Goal: Transaction & Acquisition: Purchase product/service

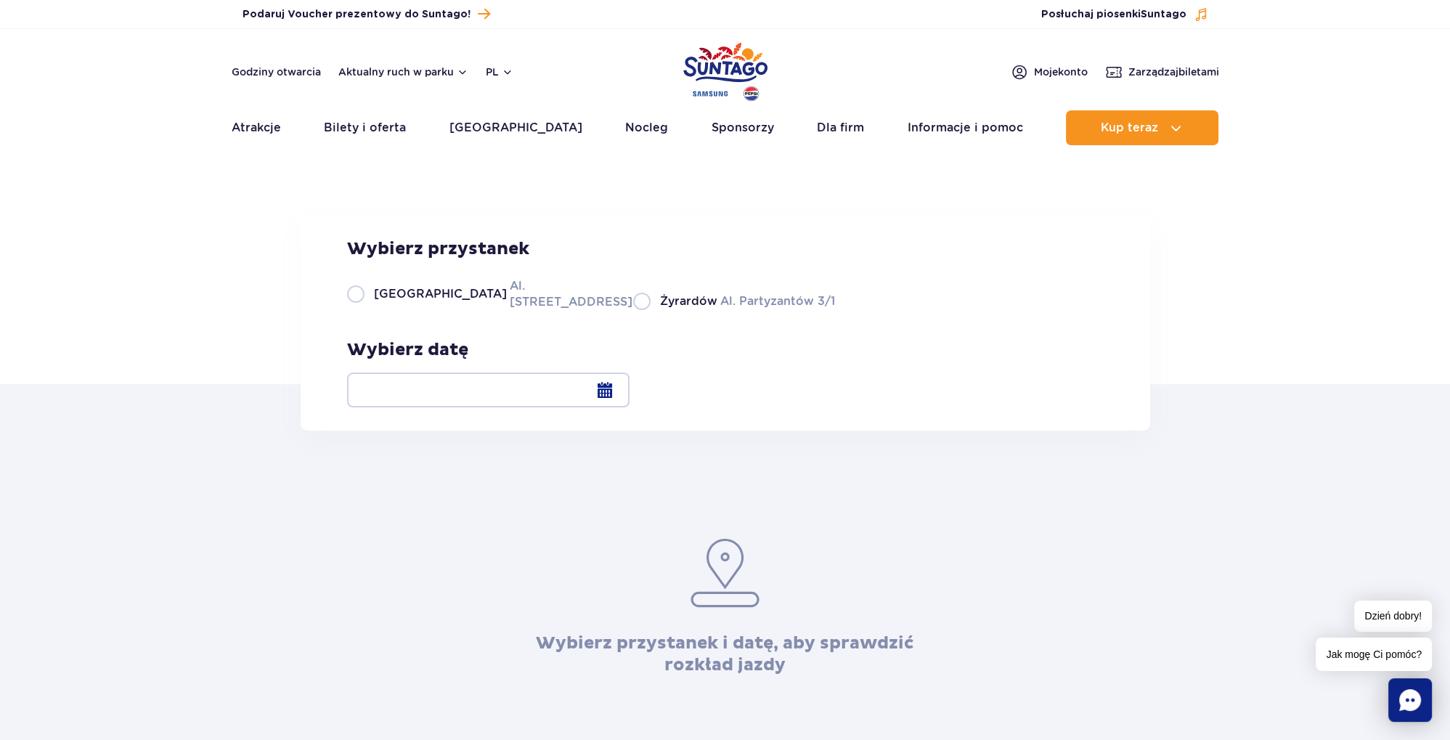
click at [362, 310] on label "Warszawa Al. [STREET_ADDRESS]" at bounding box center [481, 293] width 269 height 33
click at [362, 310] on input "Warszawa Al. [STREET_ADDRESS]" at bounding box center [355, 308] width 16 height 3
radio input "true"
click at [362, 310] on label "Warszawa Al. [STREET_ADDRESS]" at bounding box center [481, 293] width 269 height 33
click at [362, 310] on input "Warszawa Al. [STREET_ADDRESS]" at bounding box center [355, 308] width 16 height 3
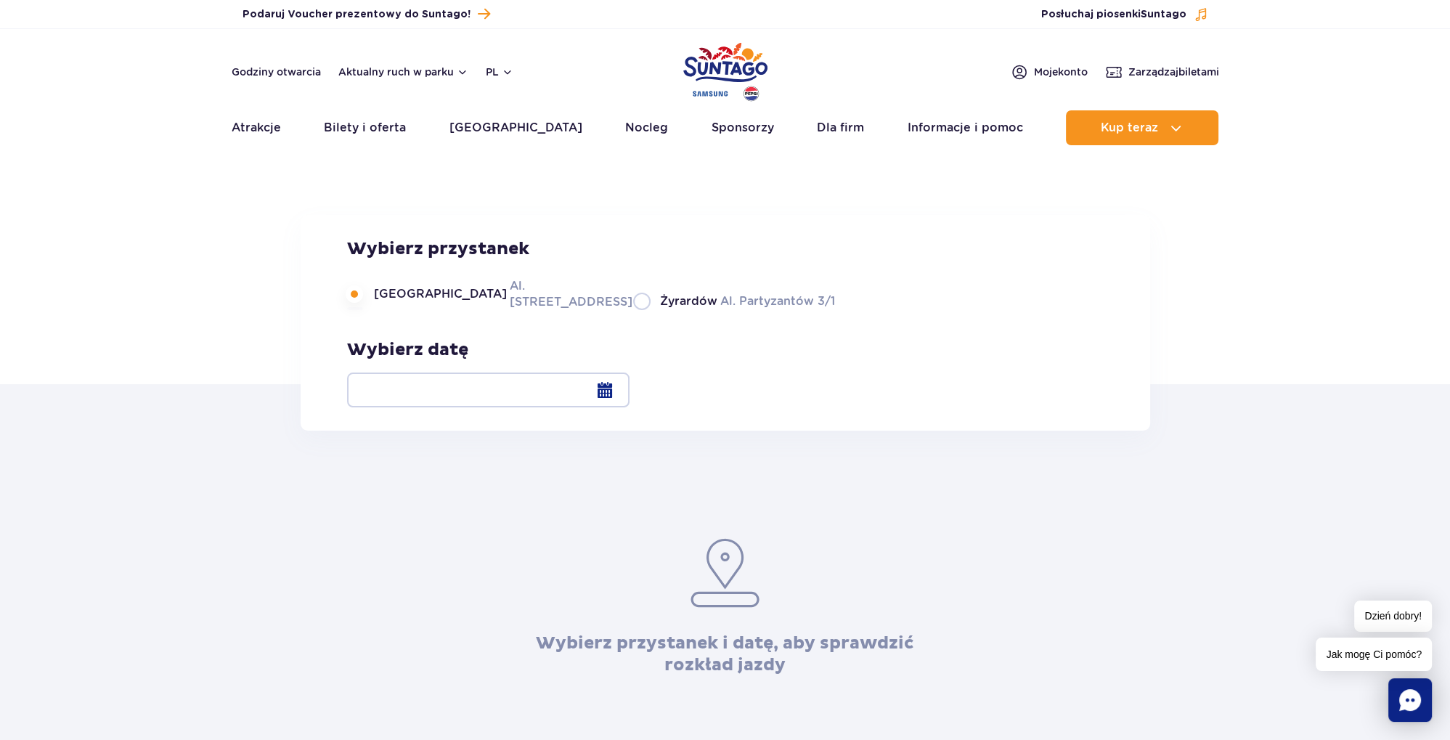
click at [630, 399] on div at bounding box center [488, 390] width 282 height 35
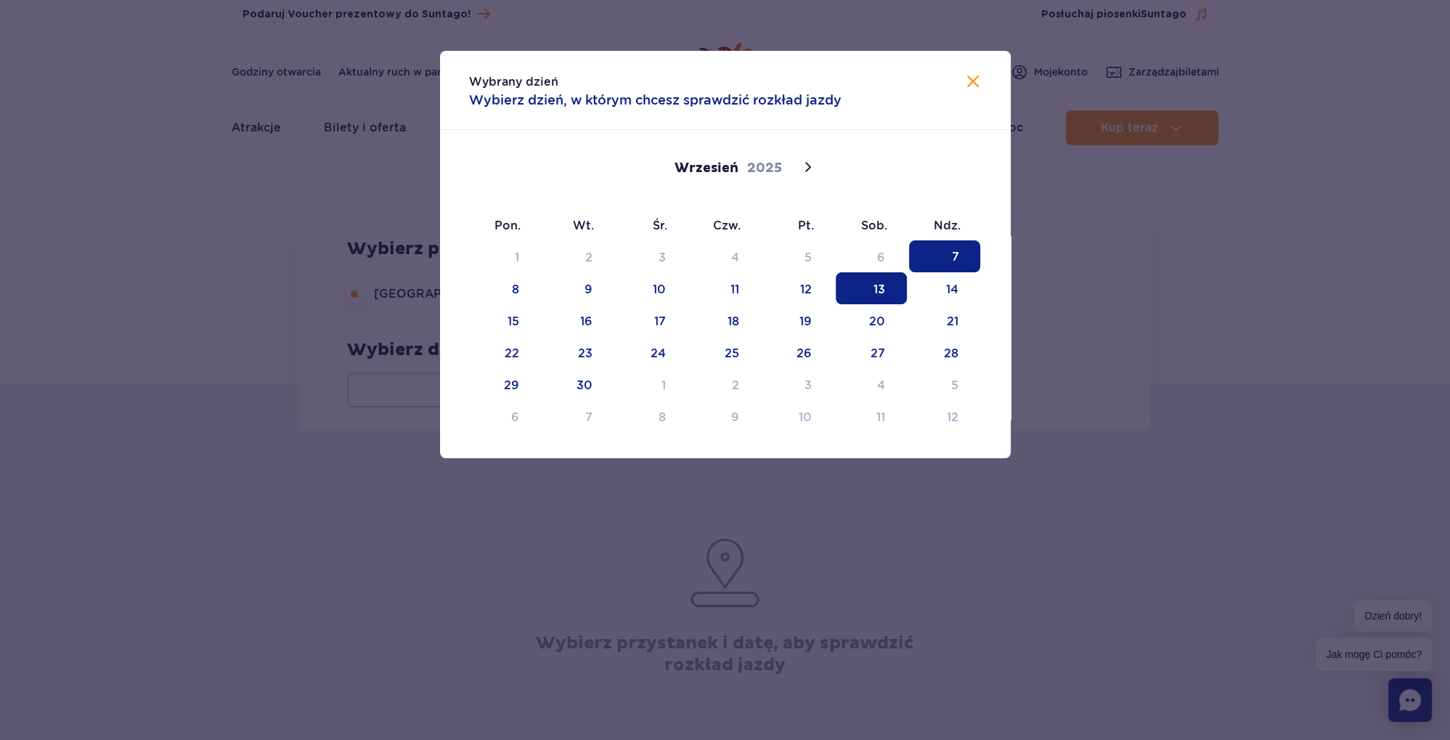
click at [895, 297] on span "13" at bounding box center [871, 288] width 71 height 32
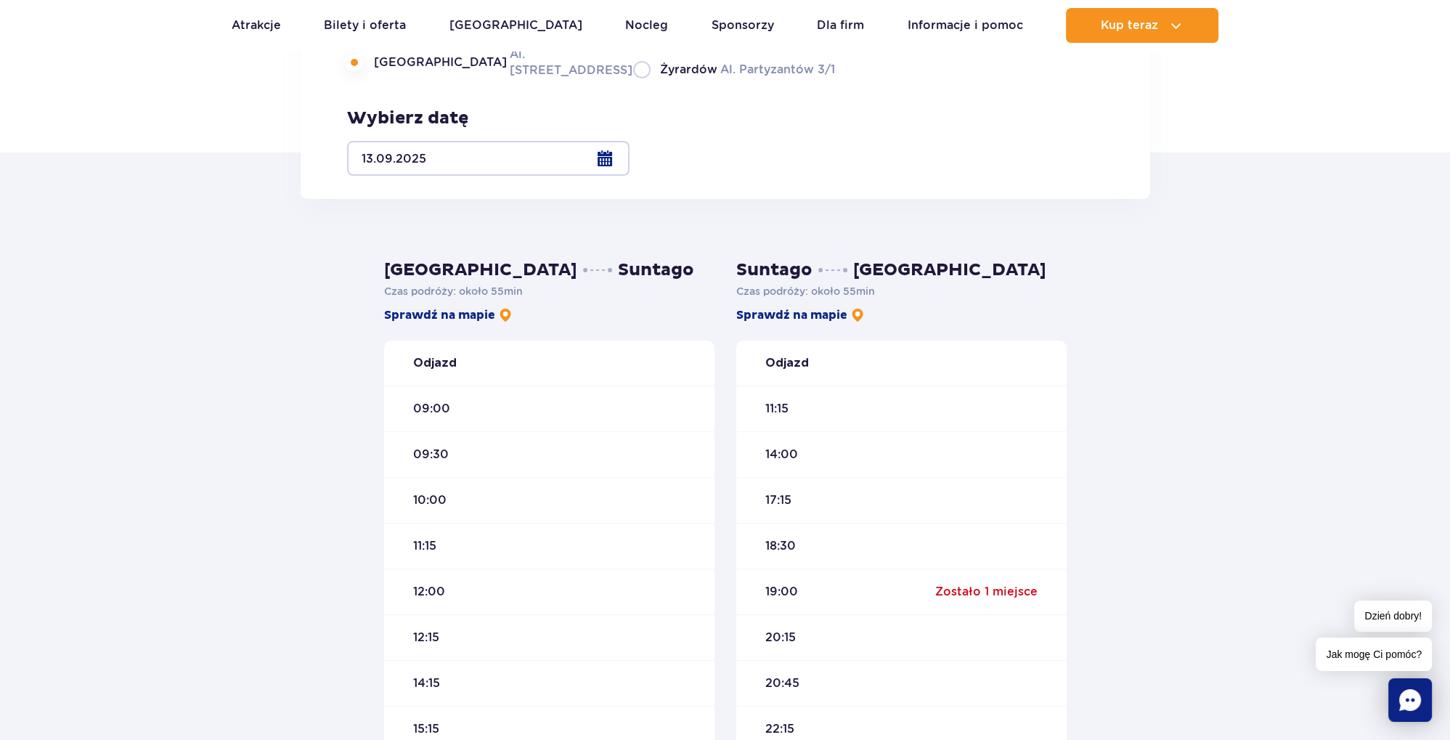
scroll to position [229, 0]
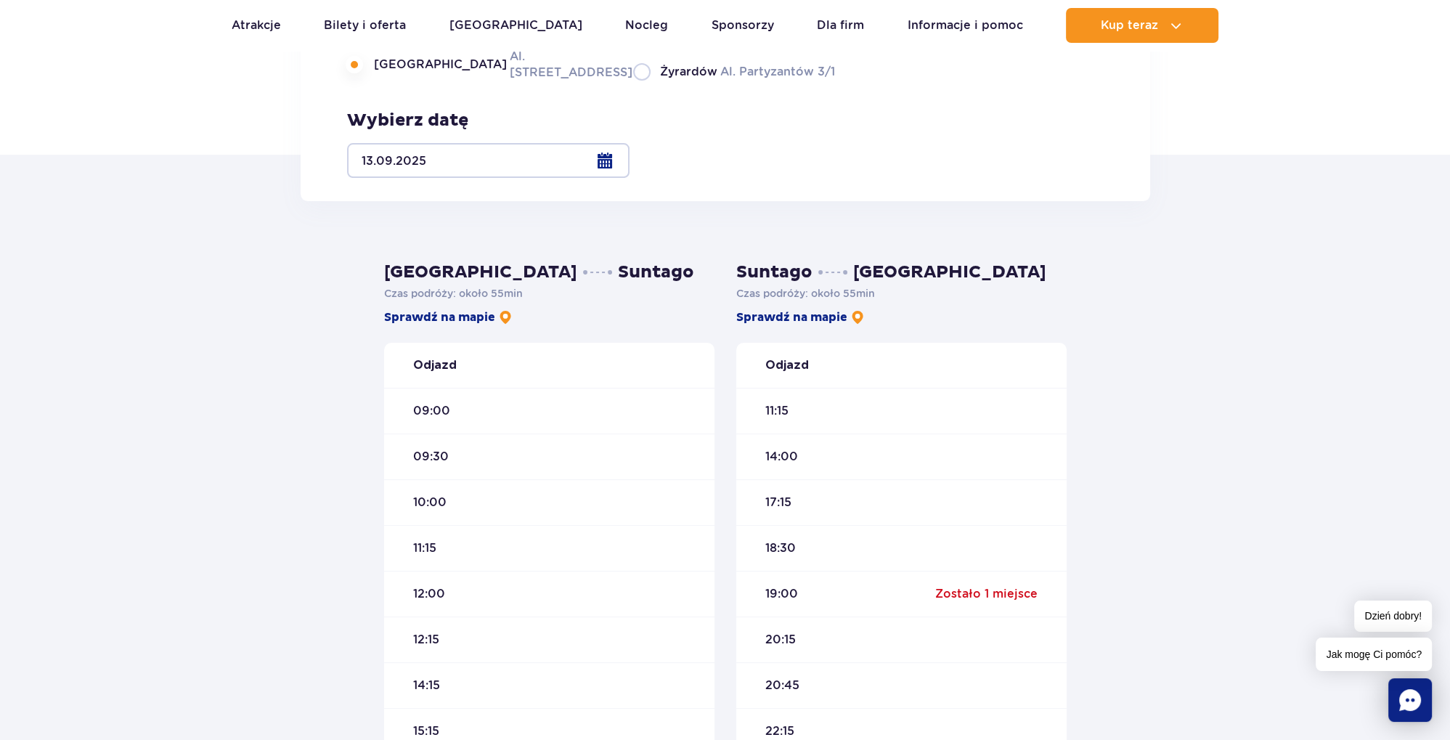
click at [804, 416] on div "11:15" at bounding box center [901, 411] width 330 height 46
click at [791, 411] on div "11:15" at bounding box center [901, 411] width 330 height 46
click at [781, 410] on span "11:15" at bounding box center [776, 411] width 23 height 16
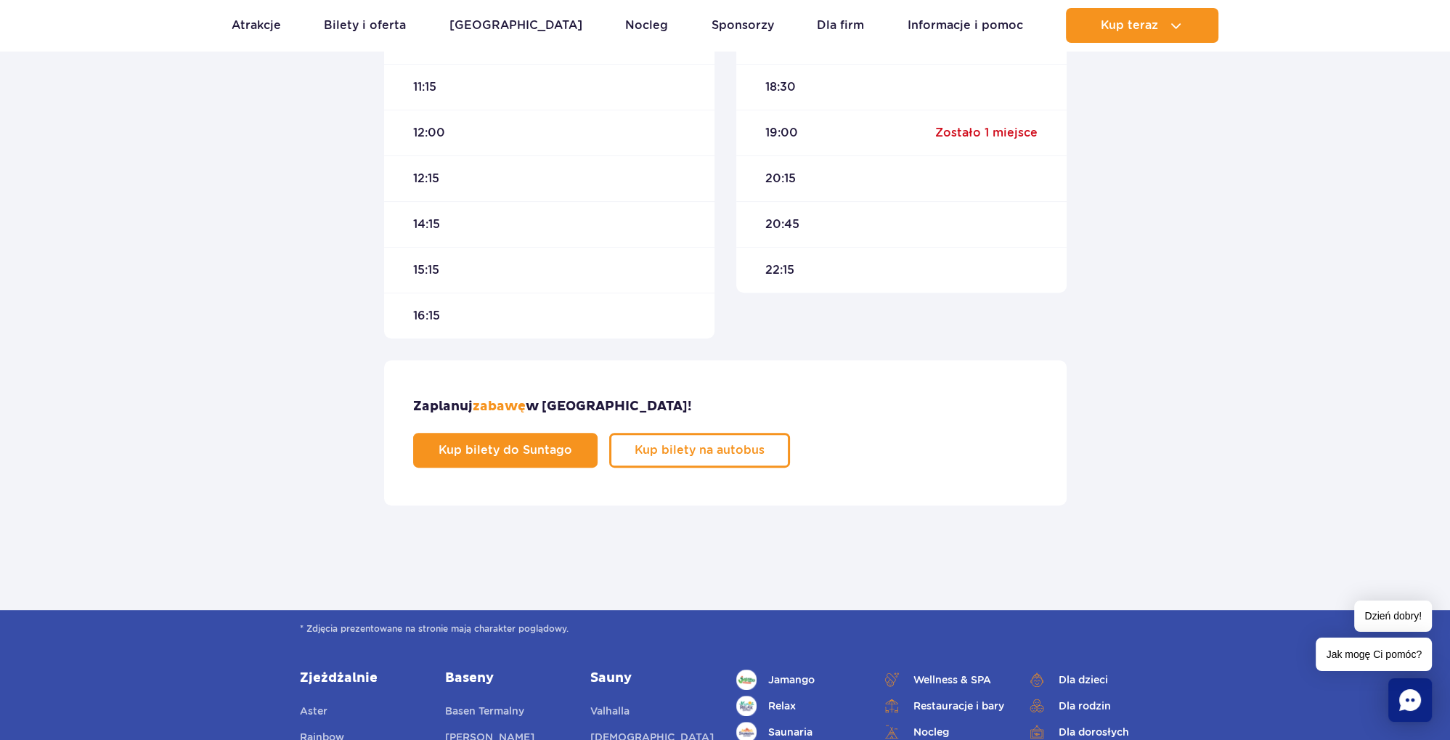
scroll to position [690, 0]
click at [754, 445] on span "Kup bilety na autobus" at bounding box center [689, 451] width 130 height 12
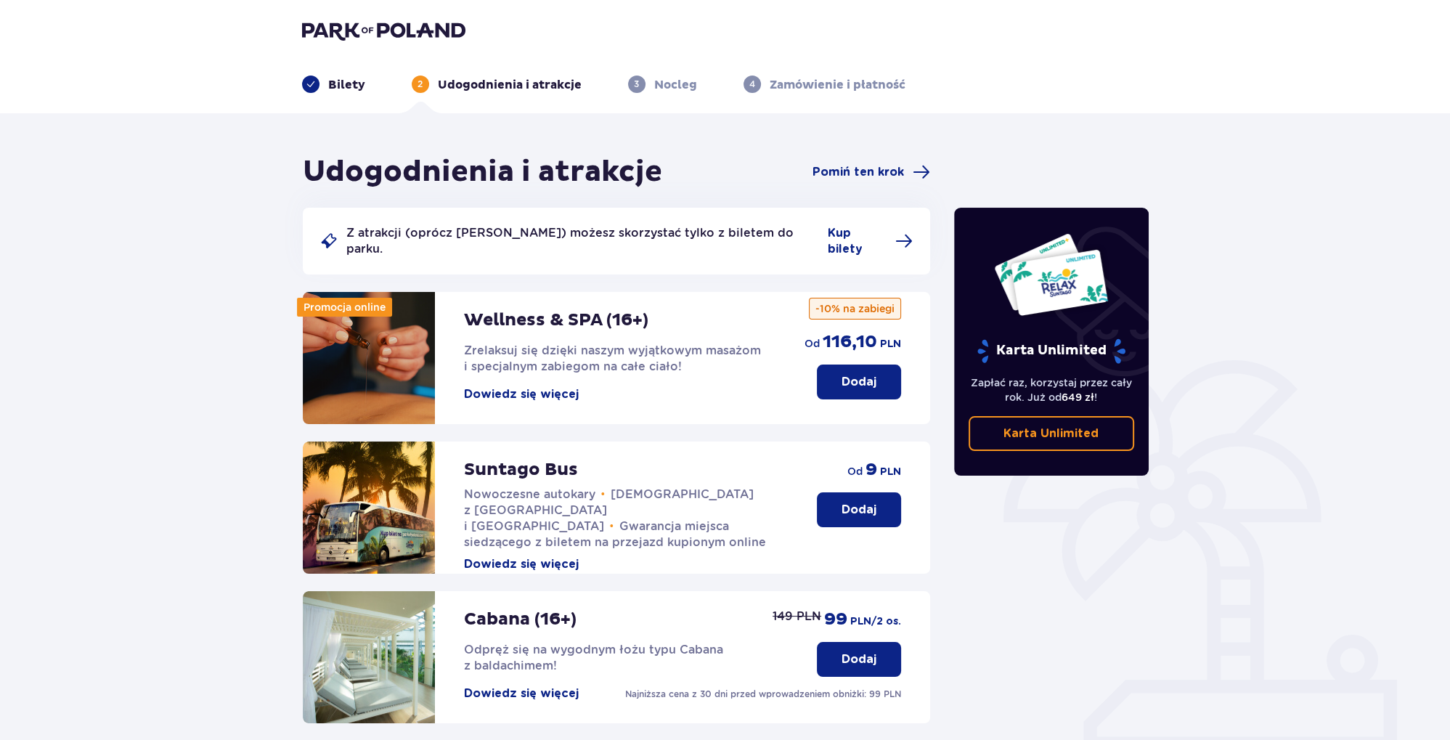
click at [853, 502] on p "Dodaj" at bounding box center [859, 510] width 35 height 16
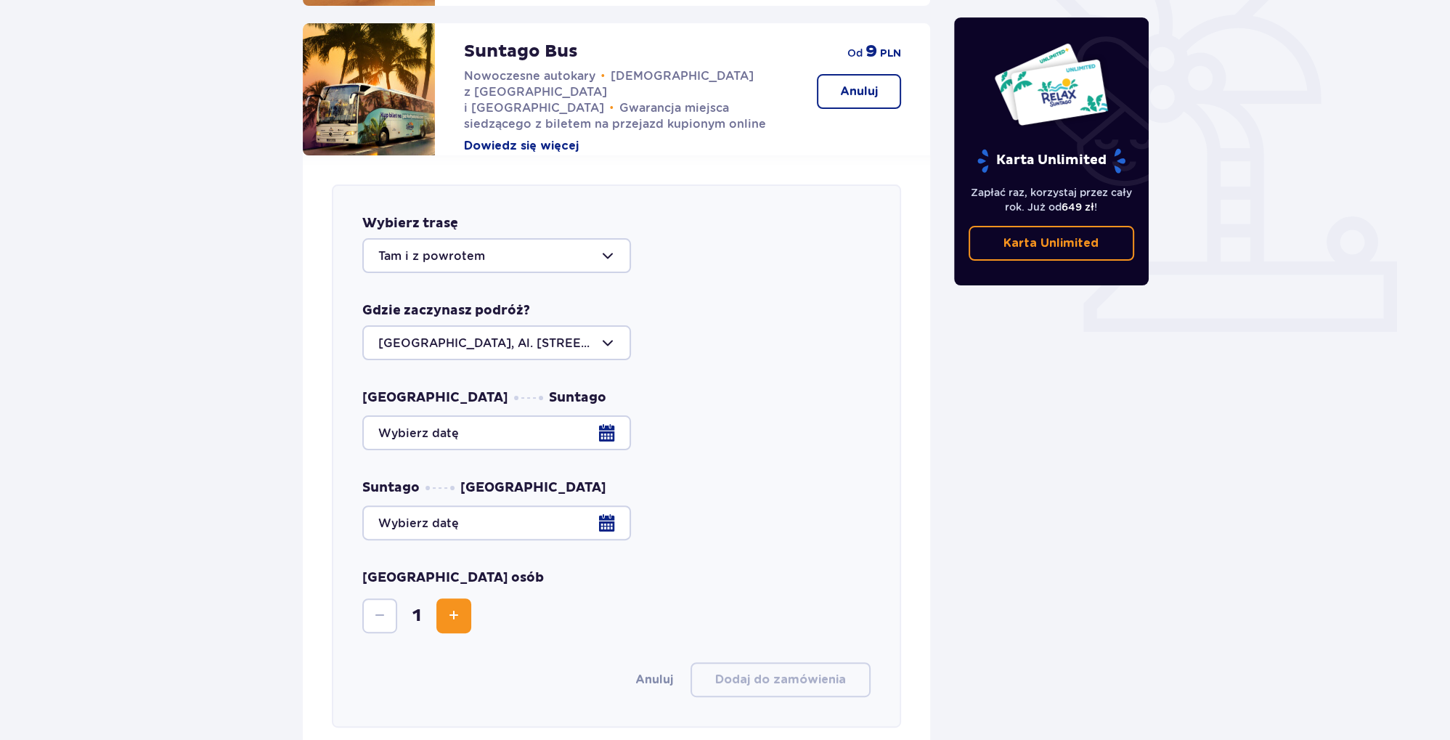
scroll to position [418, 0]
click at [593, 420] on div at bounding box center [616, 433] width 509 height 35
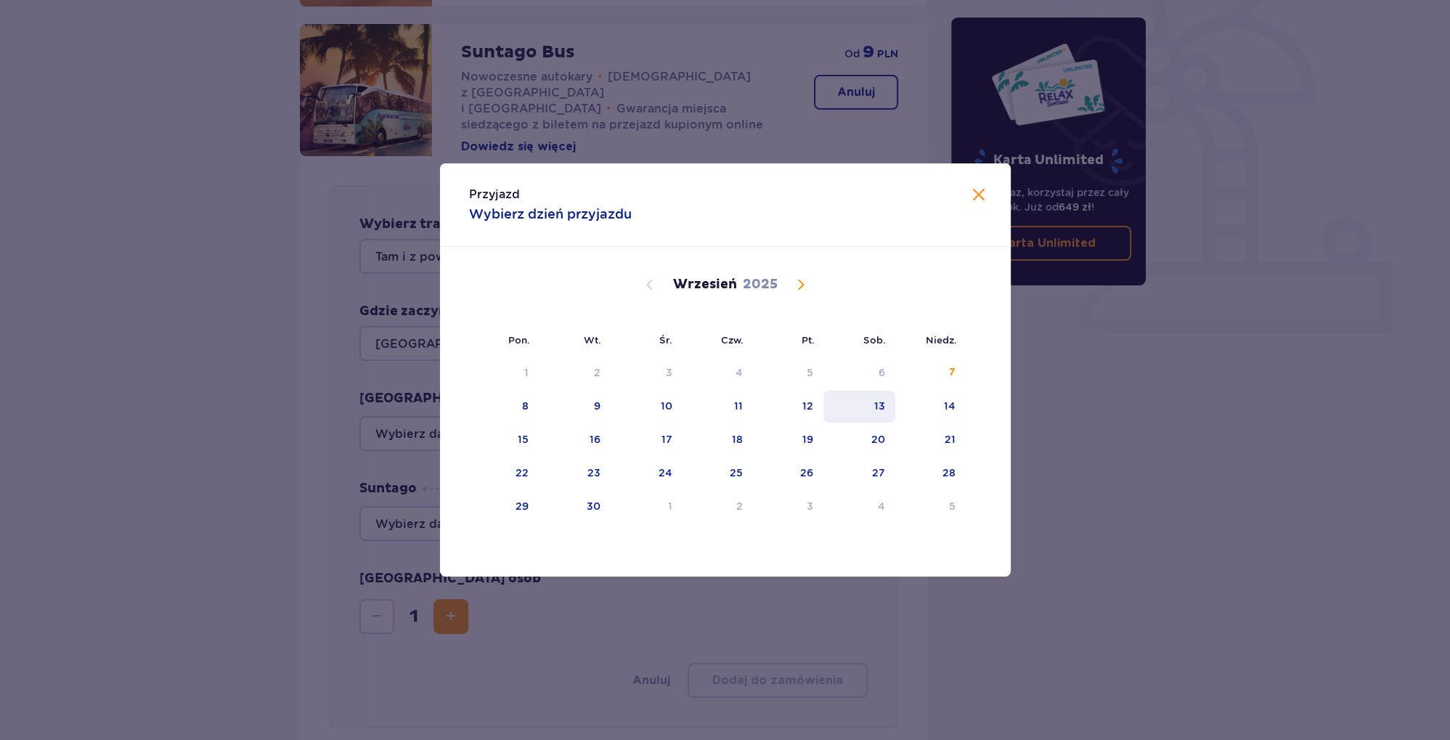
click at [858, 412] on div "13" at bounding box center [859, 407] width 72 height 32
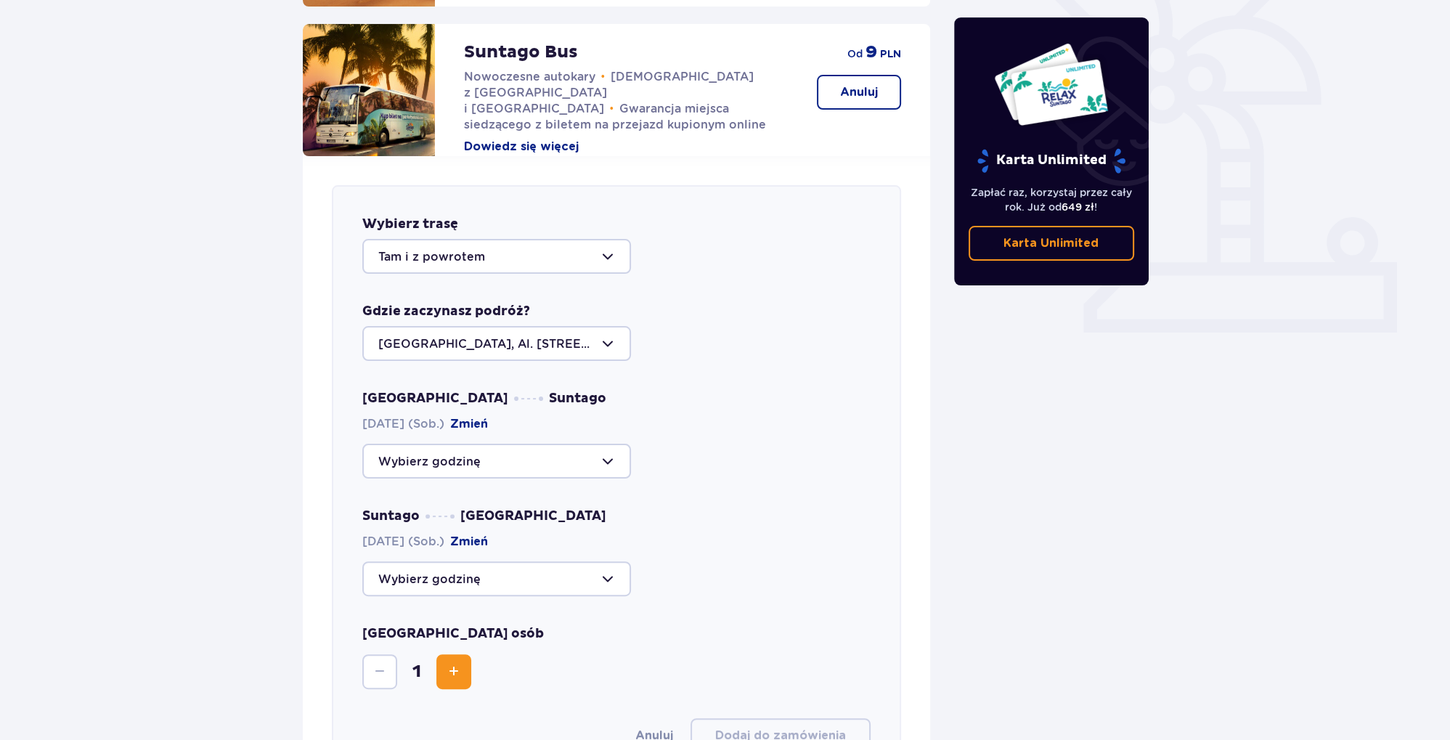
click at [542, 449] on div at bounding box center [496, 461] width 269 height 35
click at [535, 326] on div at bounding box center [496, 343] width 269 height 35
click at [555, 330] on div at bounding box center [496, 343] width 269 height 35
click at [564, 330] on div at bounding box center [496, 343] width 269 height 35
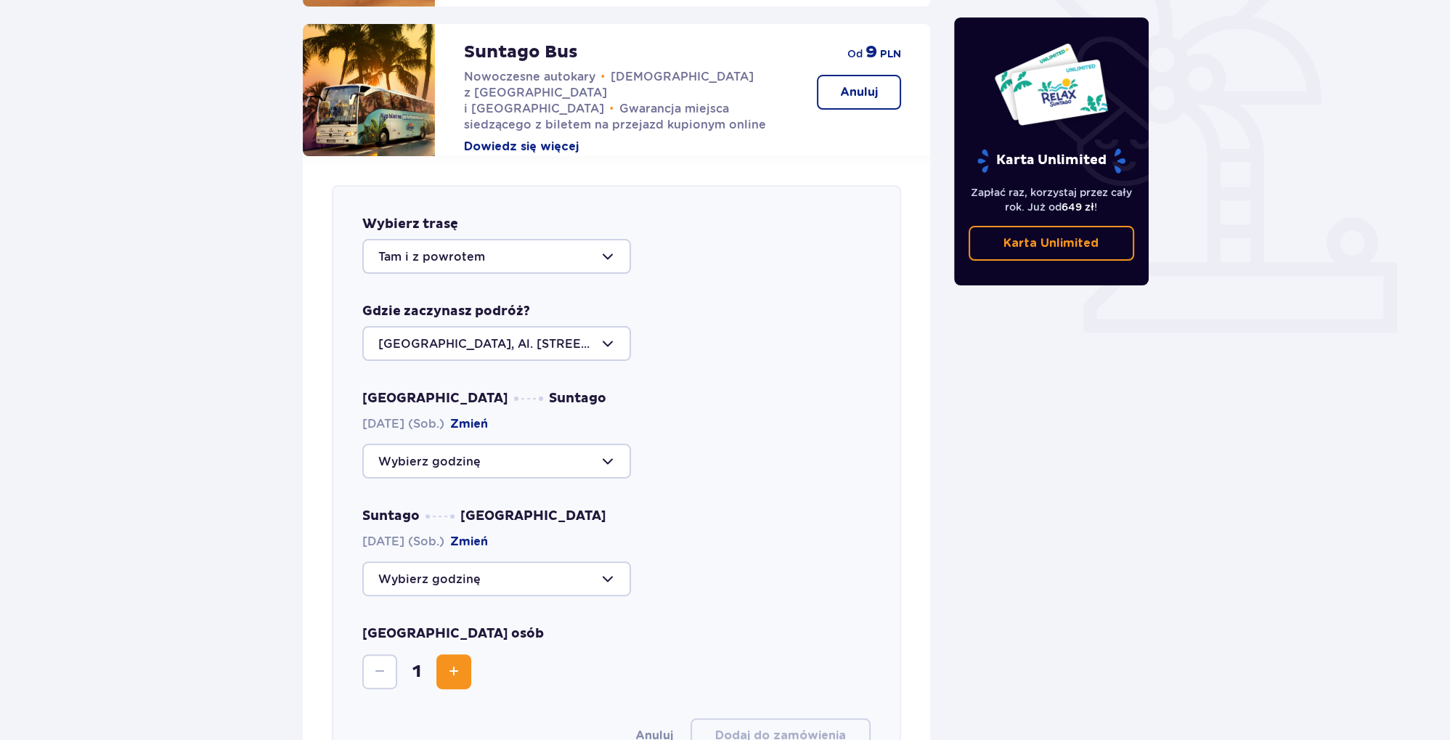
click at [554, 561] on div at bounding box center [496, 578] width 269 height 35
click at [487, 416] on button "Zmień" at bounding box center [469, 424] width 38 height 16
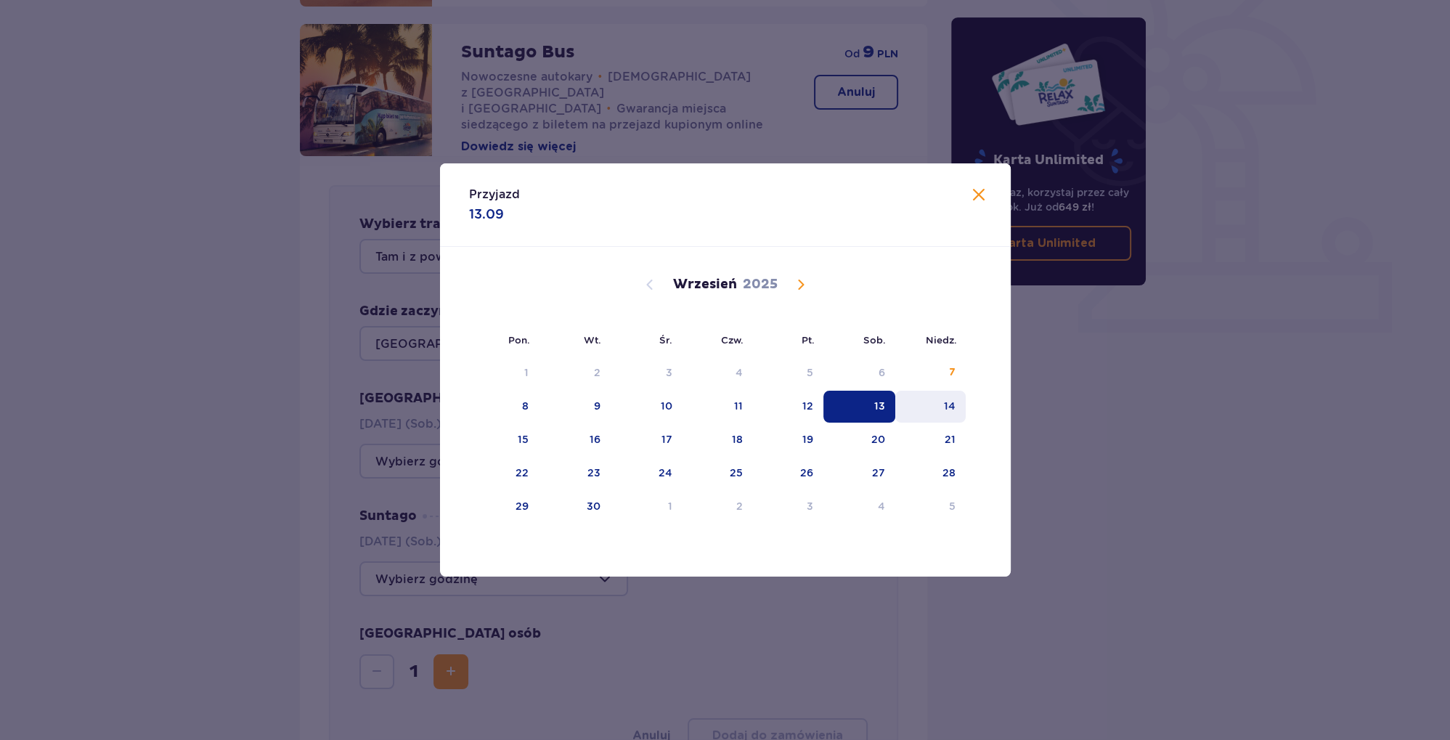
click at [927, 418] on div "14" at bounding box center [930, 407] width 70 height 32
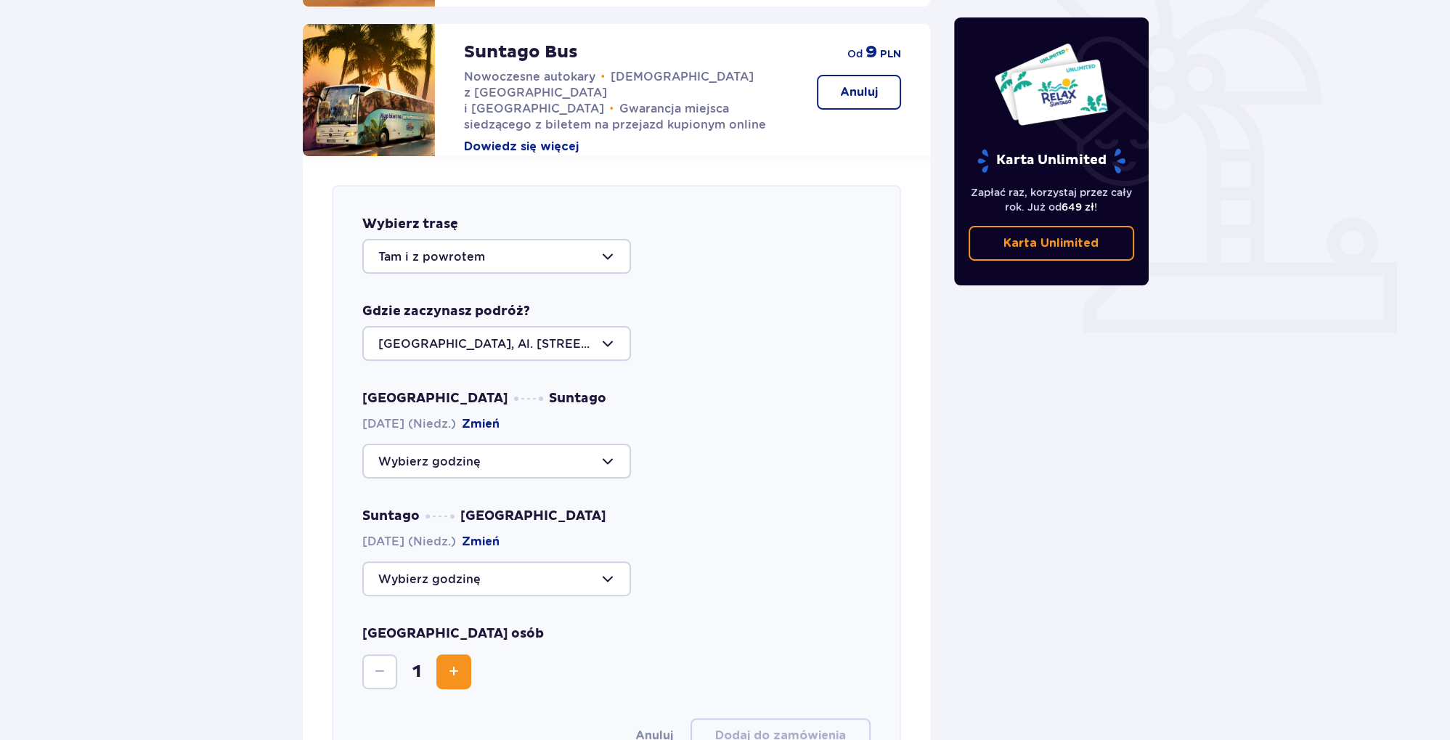
click at [567, 452] on div at bounding box center [496, 461] width 269 height 35
click at [610, 452] on div at bounding box center [496, 461] width 269 height 35
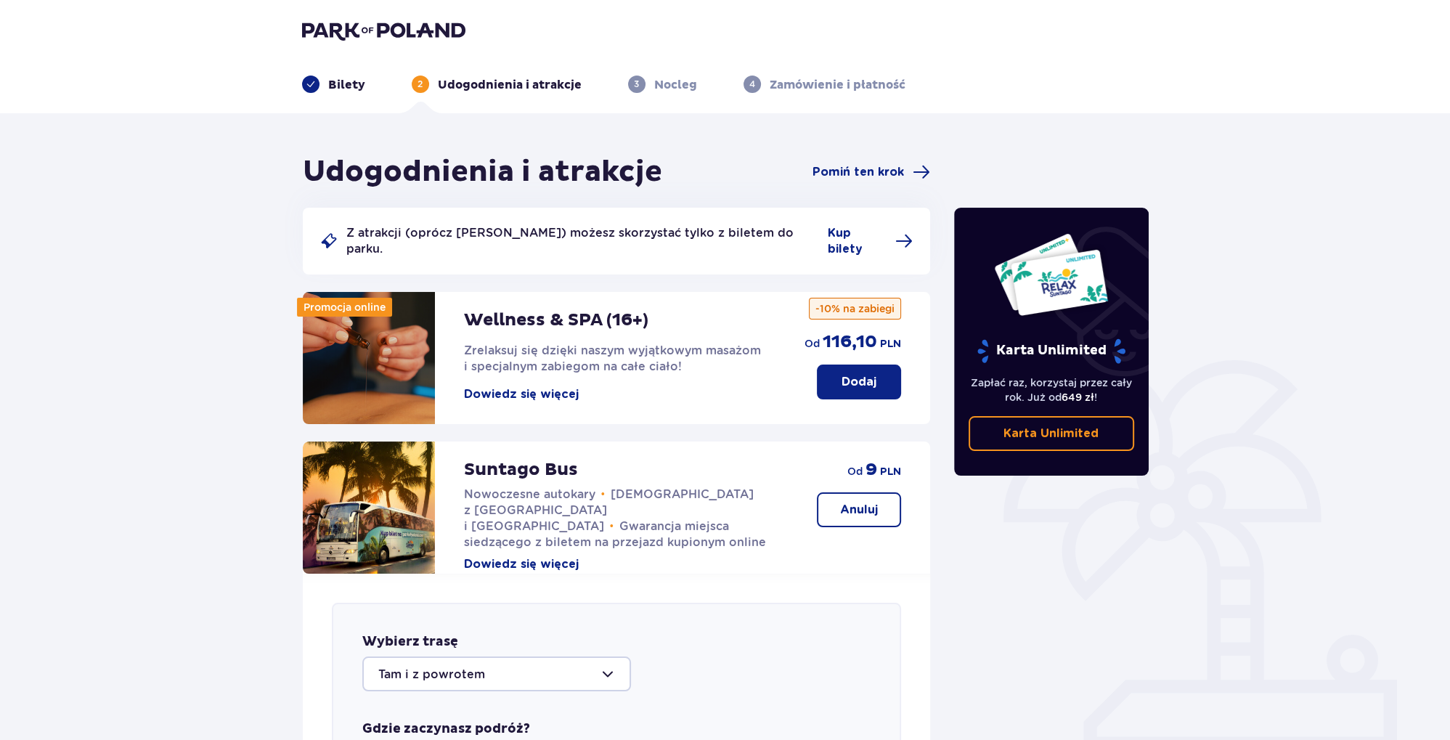
click at [373, 34] on img at bounding box center [383, 30] width 163 height 20
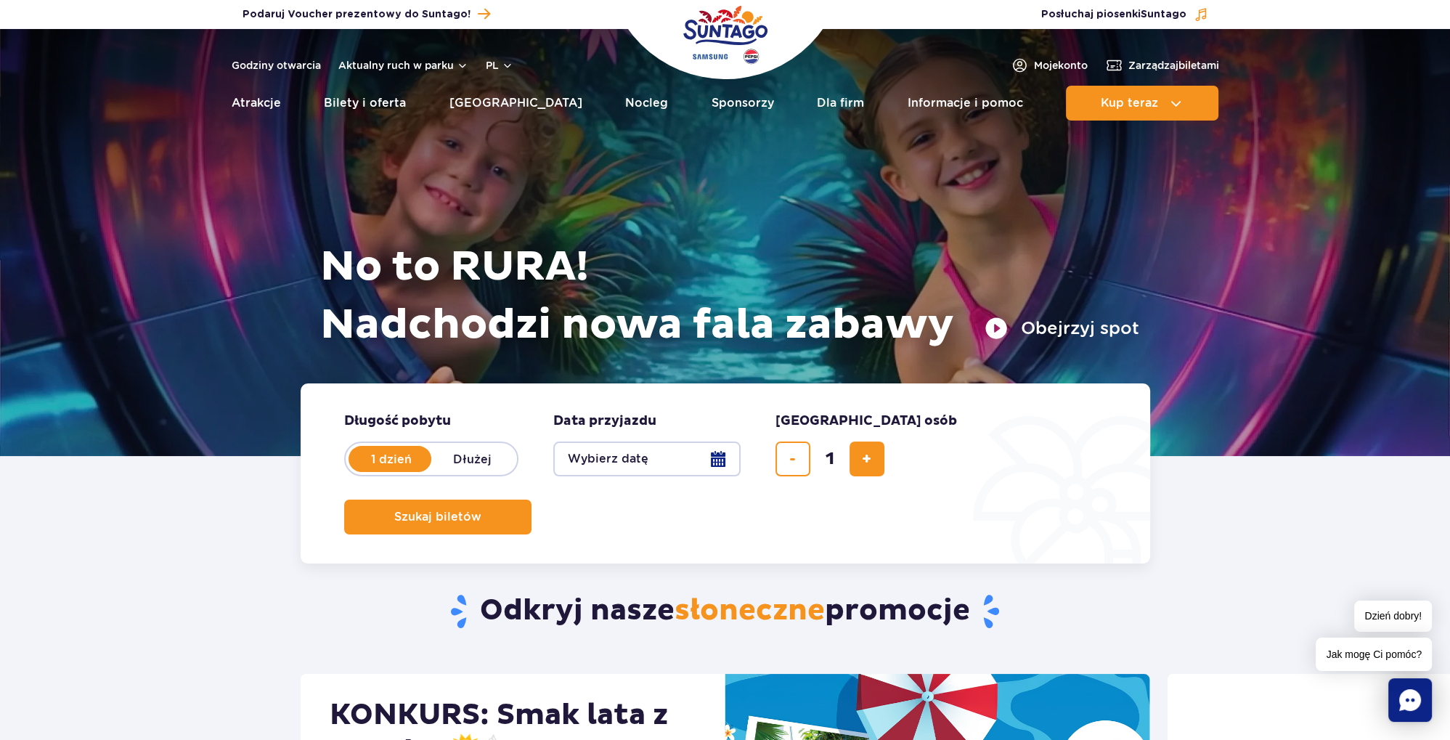
click at [663, 452] on button "Wybierz datę" at bounding box center [646, 458] width 187 height 35
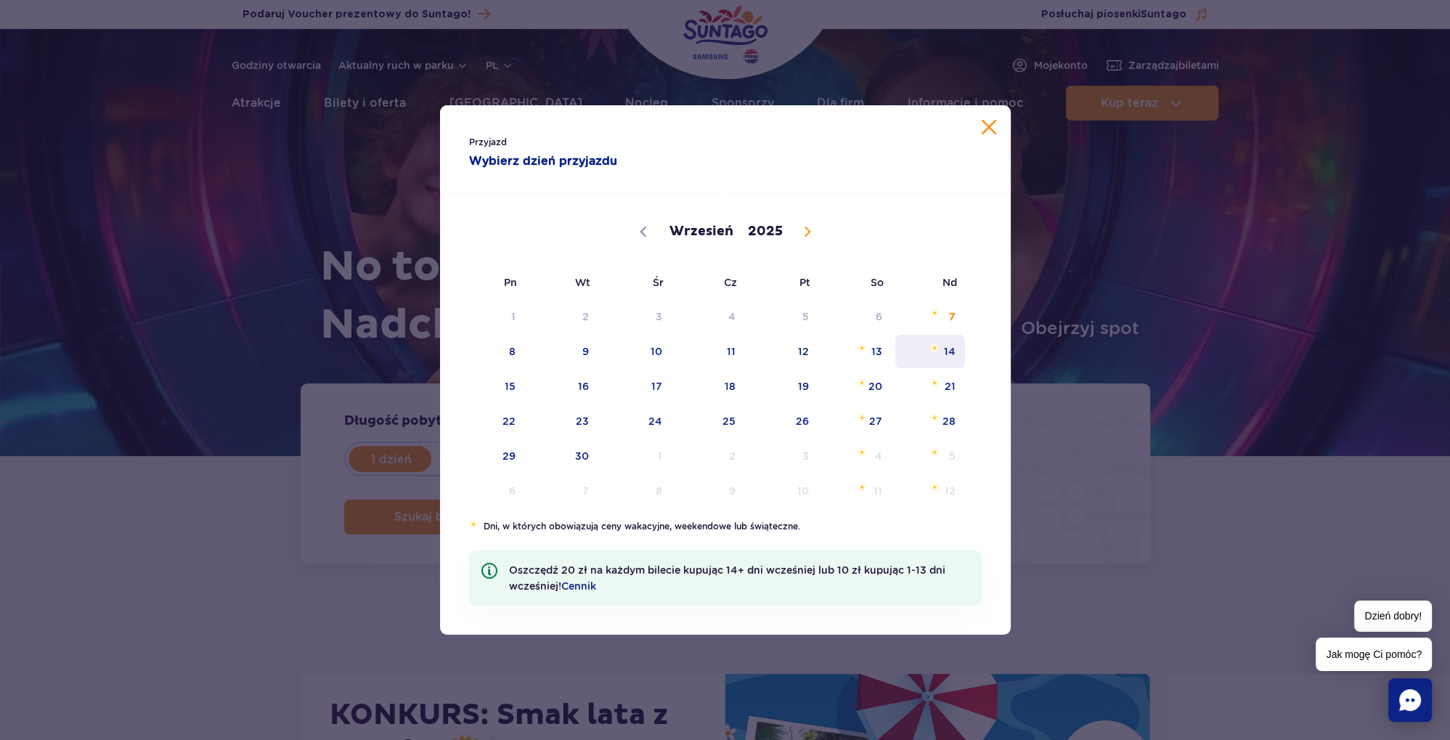
click at [945, 356] on span "14" at bounding box center [930, 351] width 73 height 33
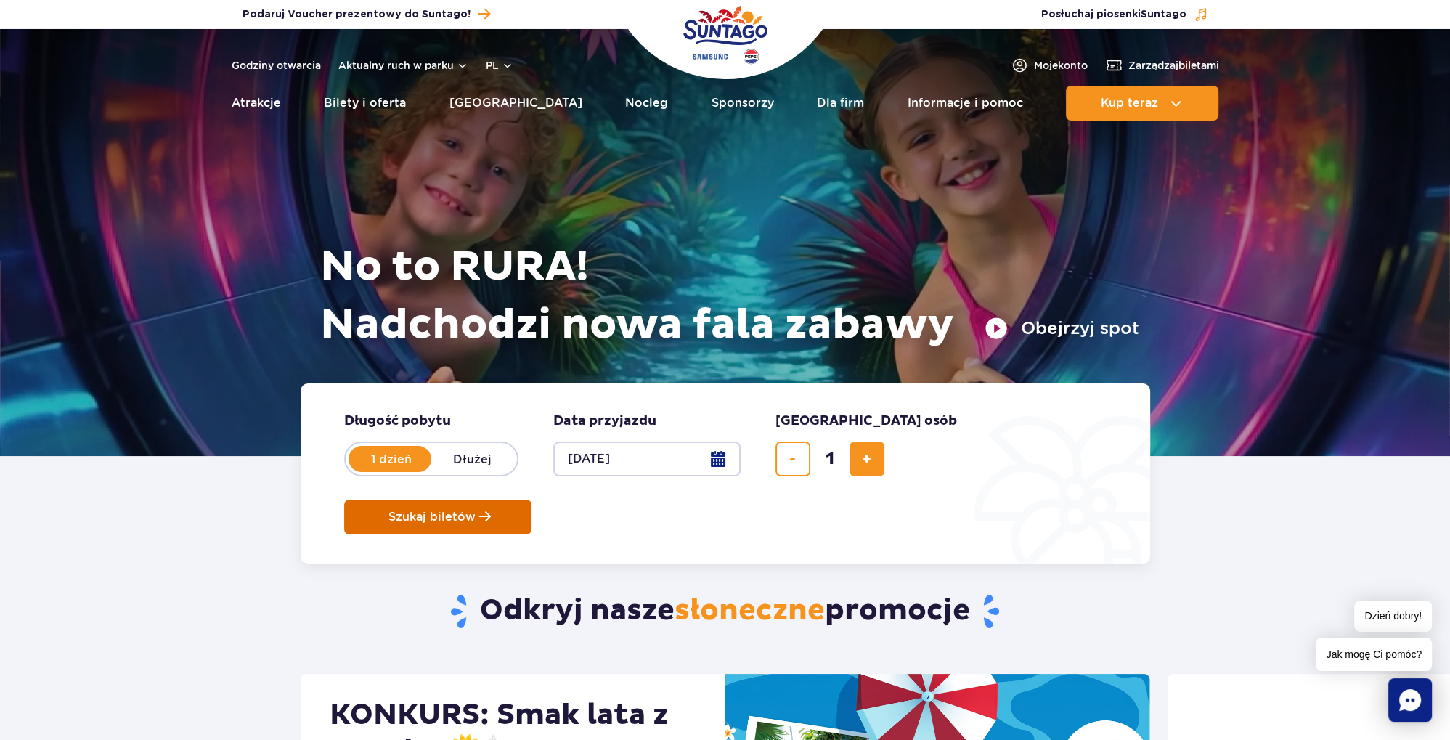
click at [476, 510] on span "Szukaj biletów" at bounding box center [431, 516] width 87 height 13
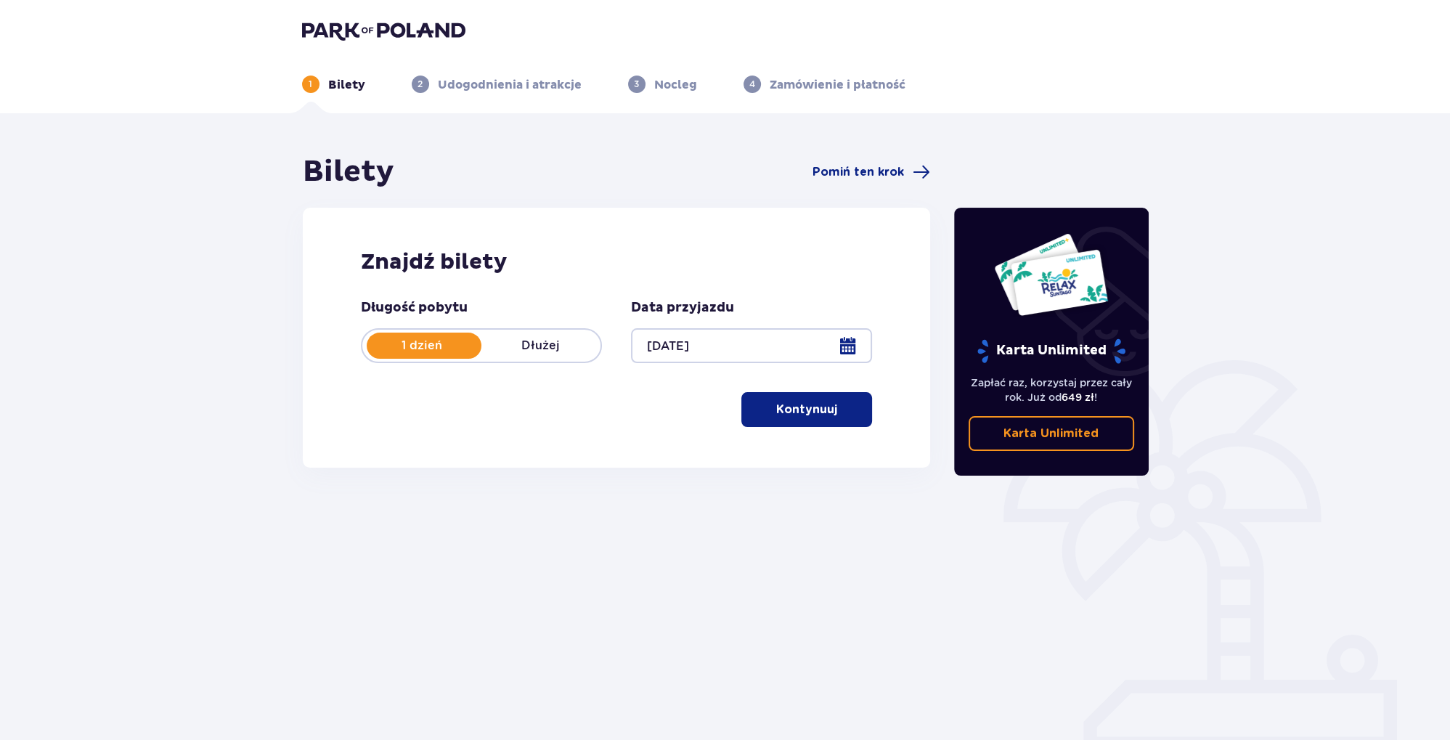
click at [791, 410] on p "Kontynuuj" at bounding box center [806, 410] width 61 height 16
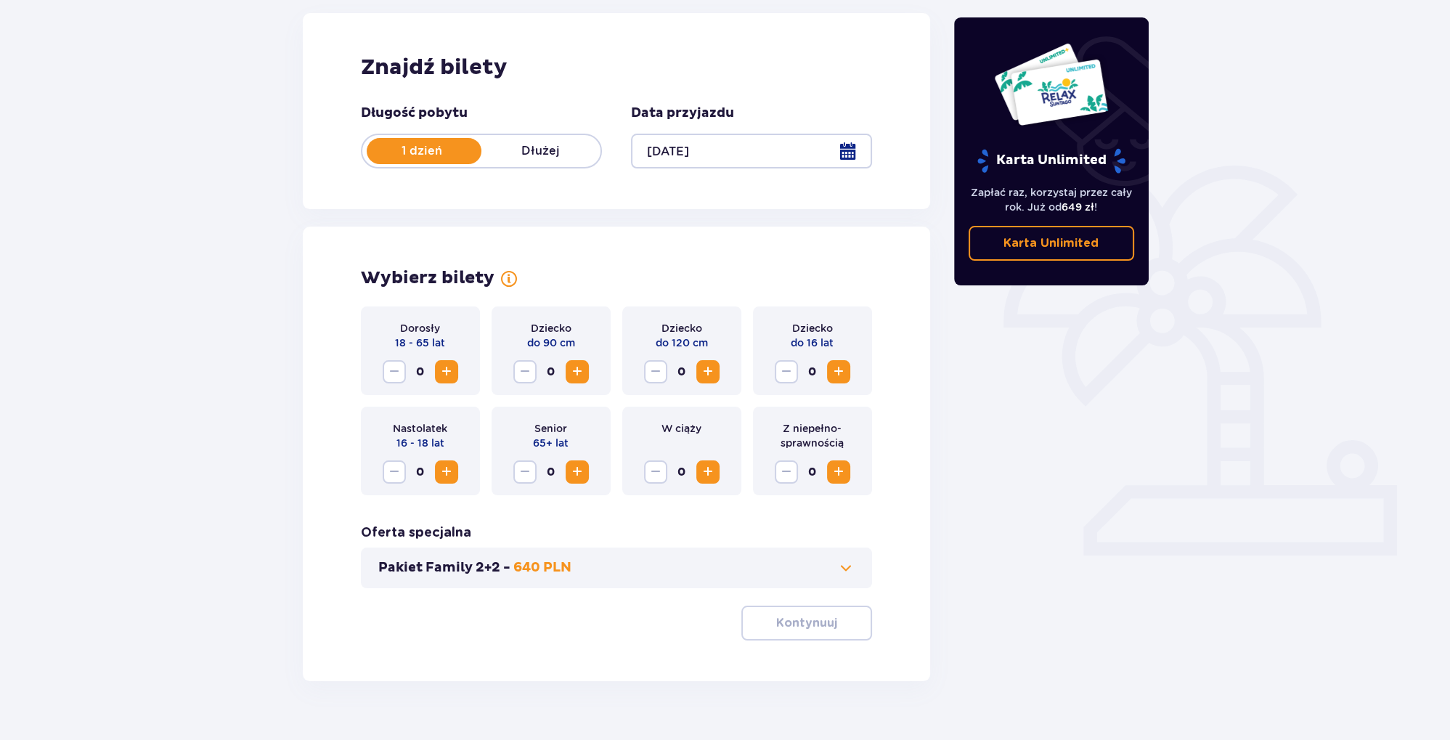
scroll to position [223, 0]
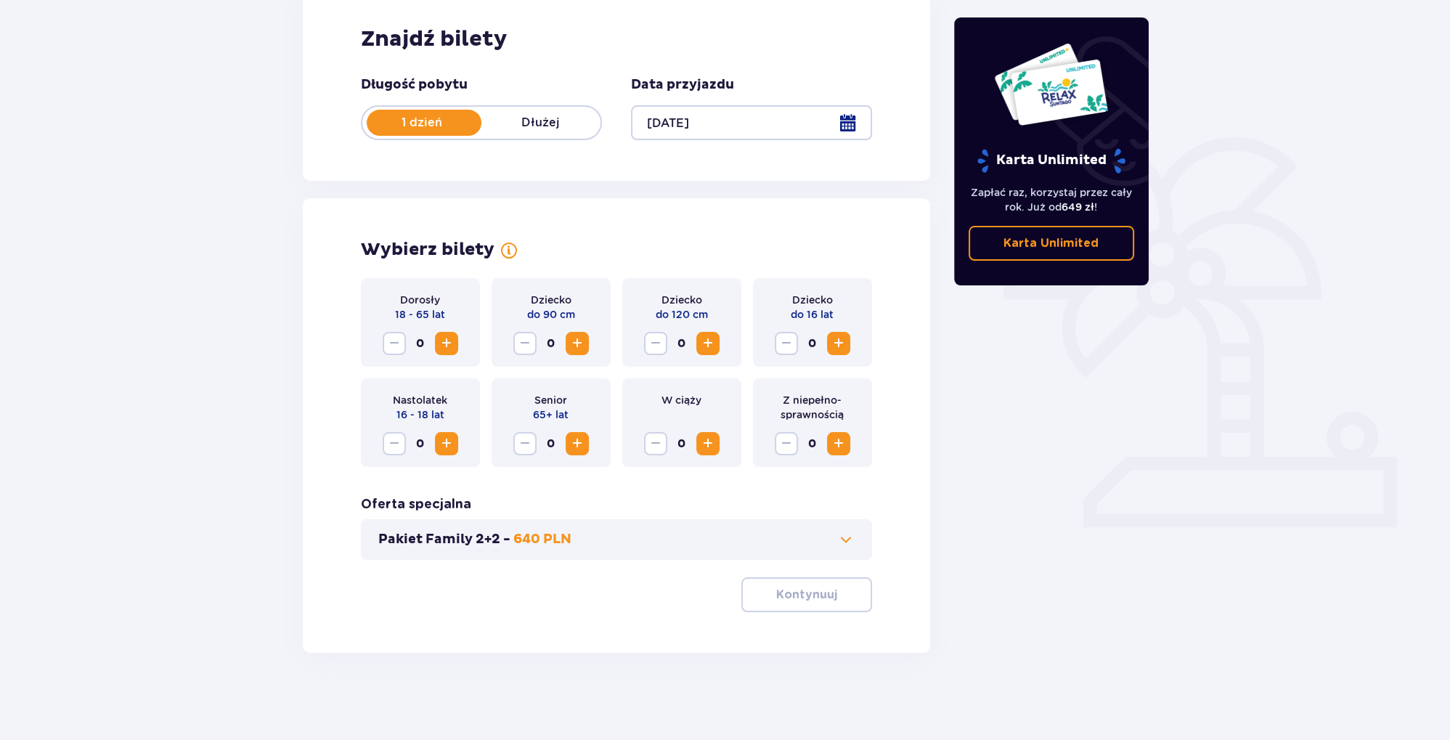
click at [444, 352] on span "Increase" at bounding box center [446, 343] width 17 height 17
click at [447, 353] on button "Increase" at bounding box center [446, 343] width 23 height 23
click at [778, 606] on button "Kontynuuj" at bounding box center [806, 594] width 131 height 35
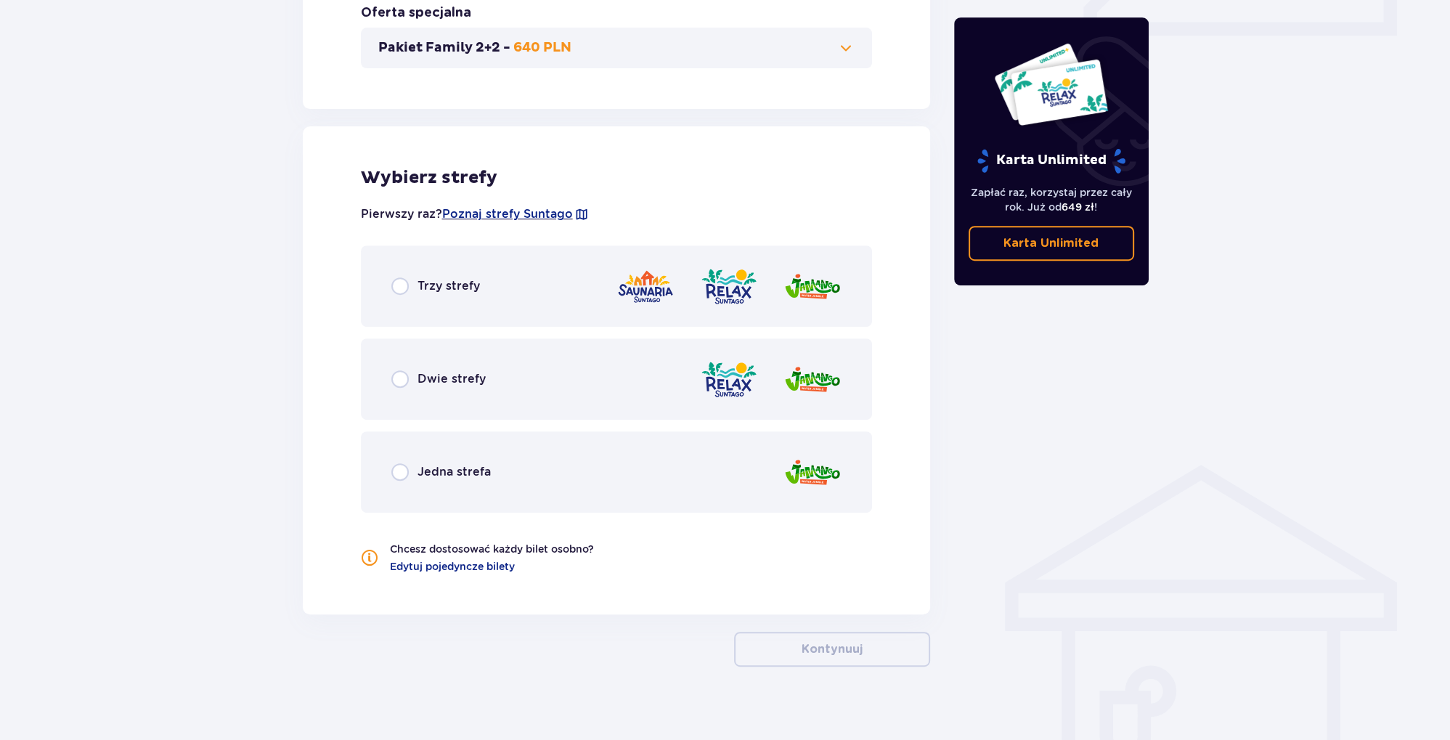
scroll to position [728, 0]
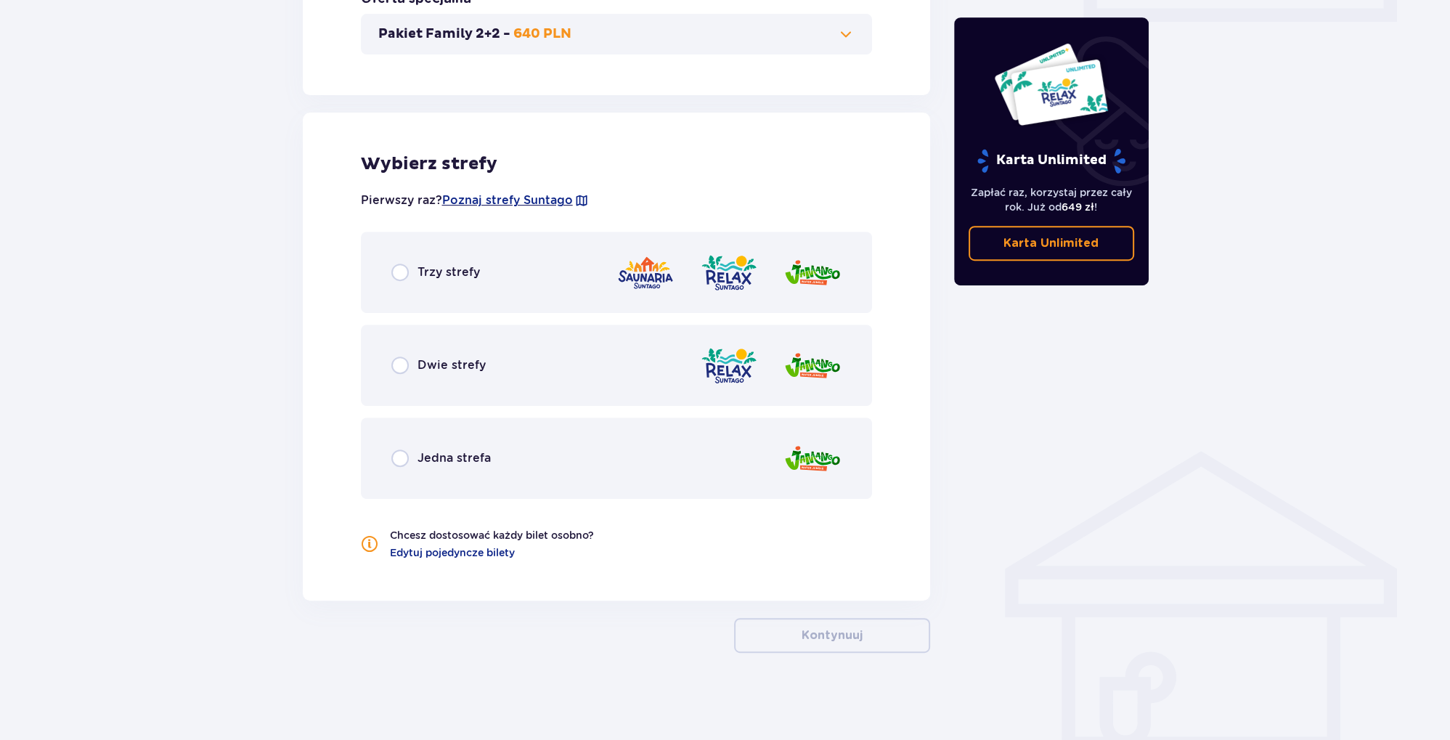
click at [451, 289] on div "Trzy strefy" at bounding box center [617, 272] width 512 height 81
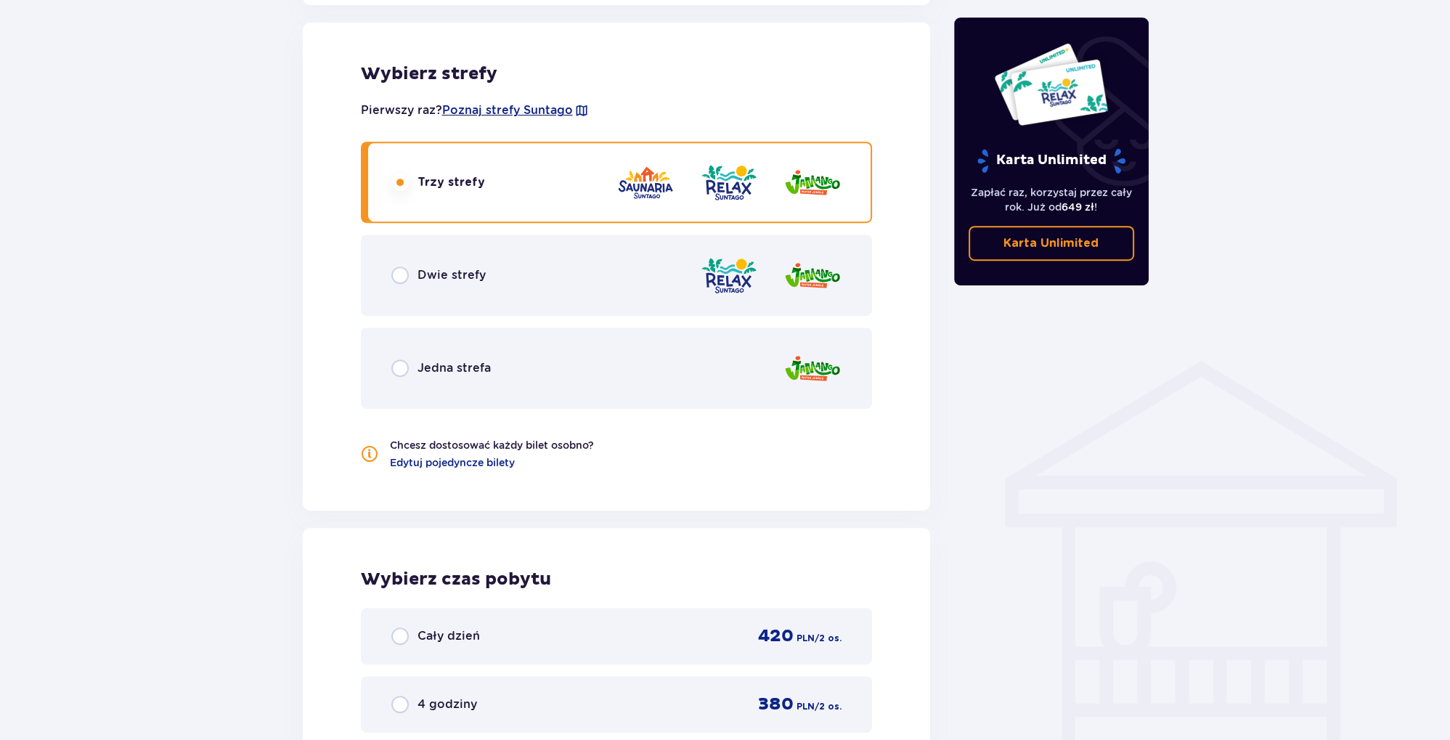
scroll to position [816, 0]
click at [513, 266] on div "Dwie strefy" at bounding box center [617, 277] width 512 height 81
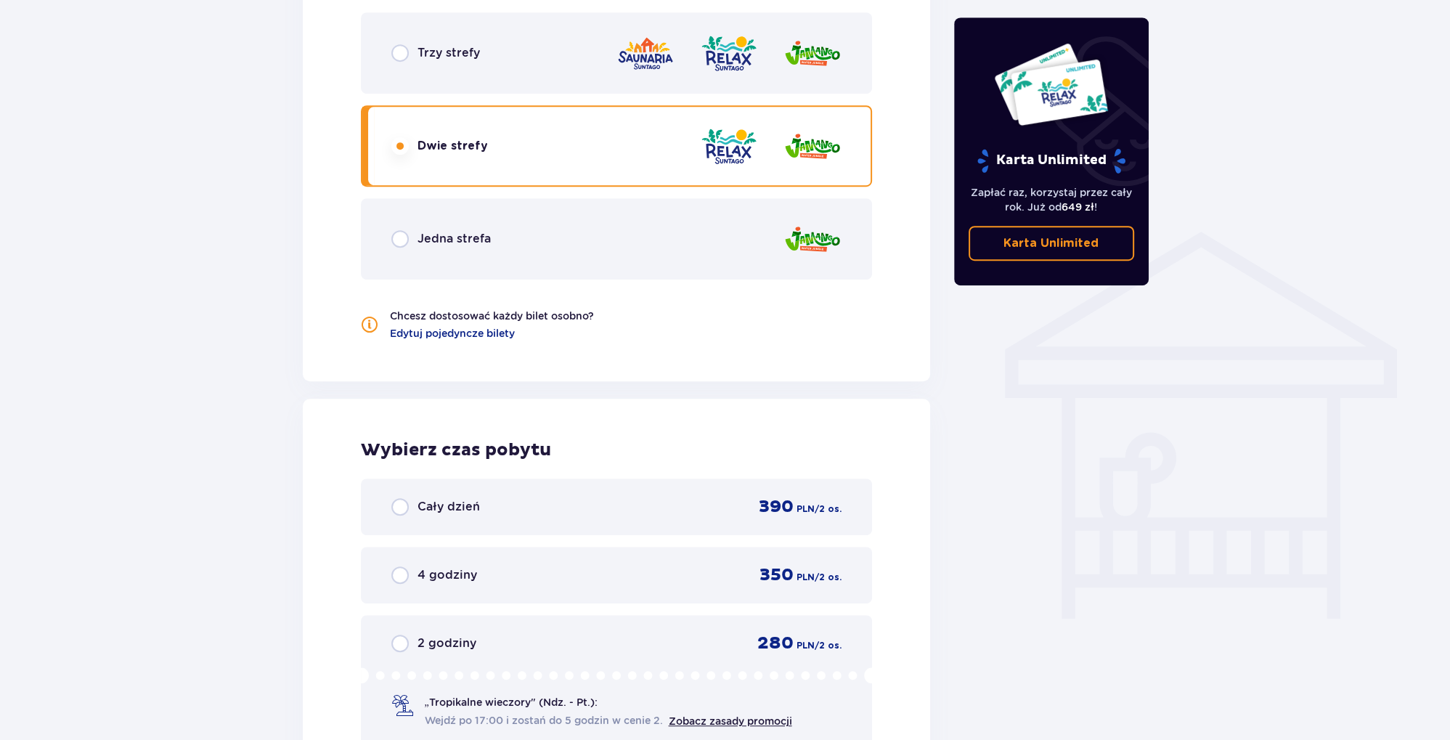
scroll to position [893, 0]
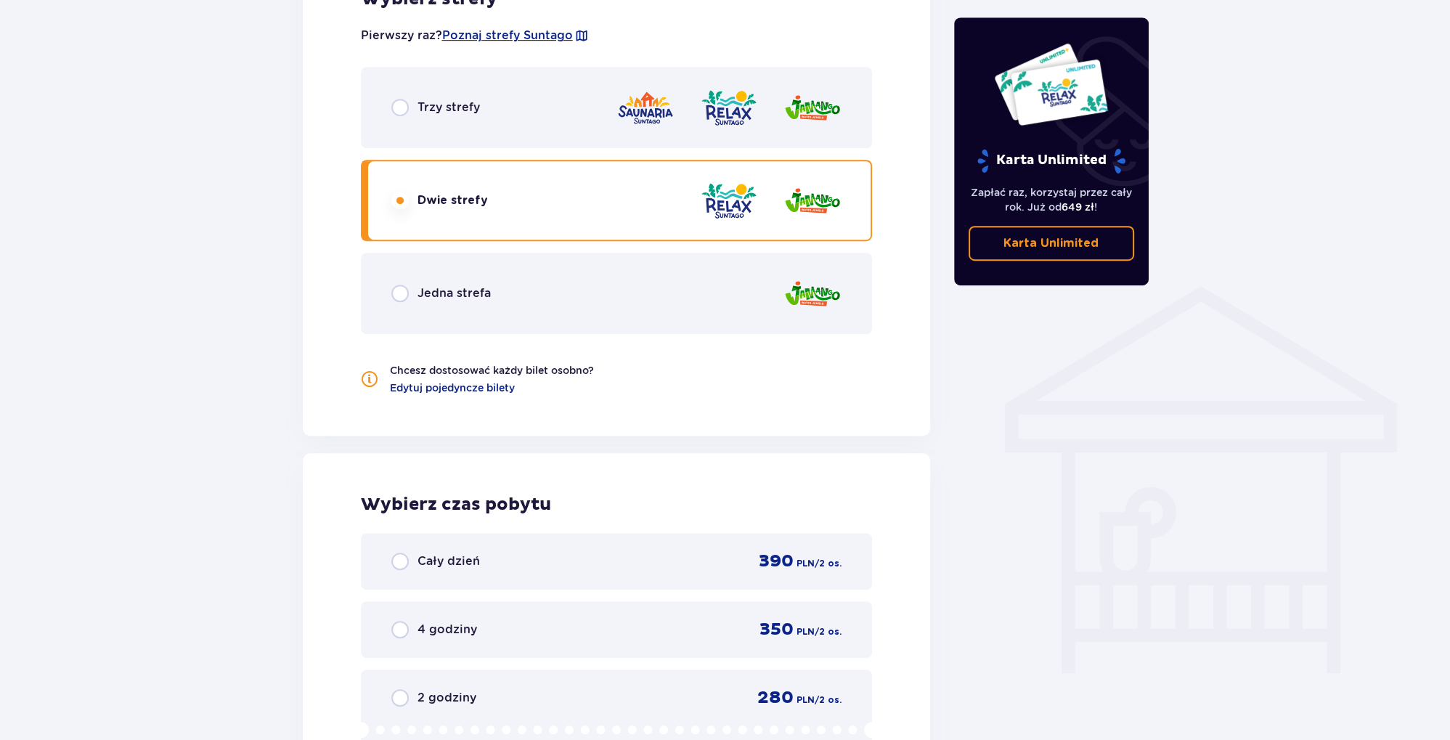
click at [516, 311] on div "Jedna strefa" at bounding box center [617, 293] width 512 height 81
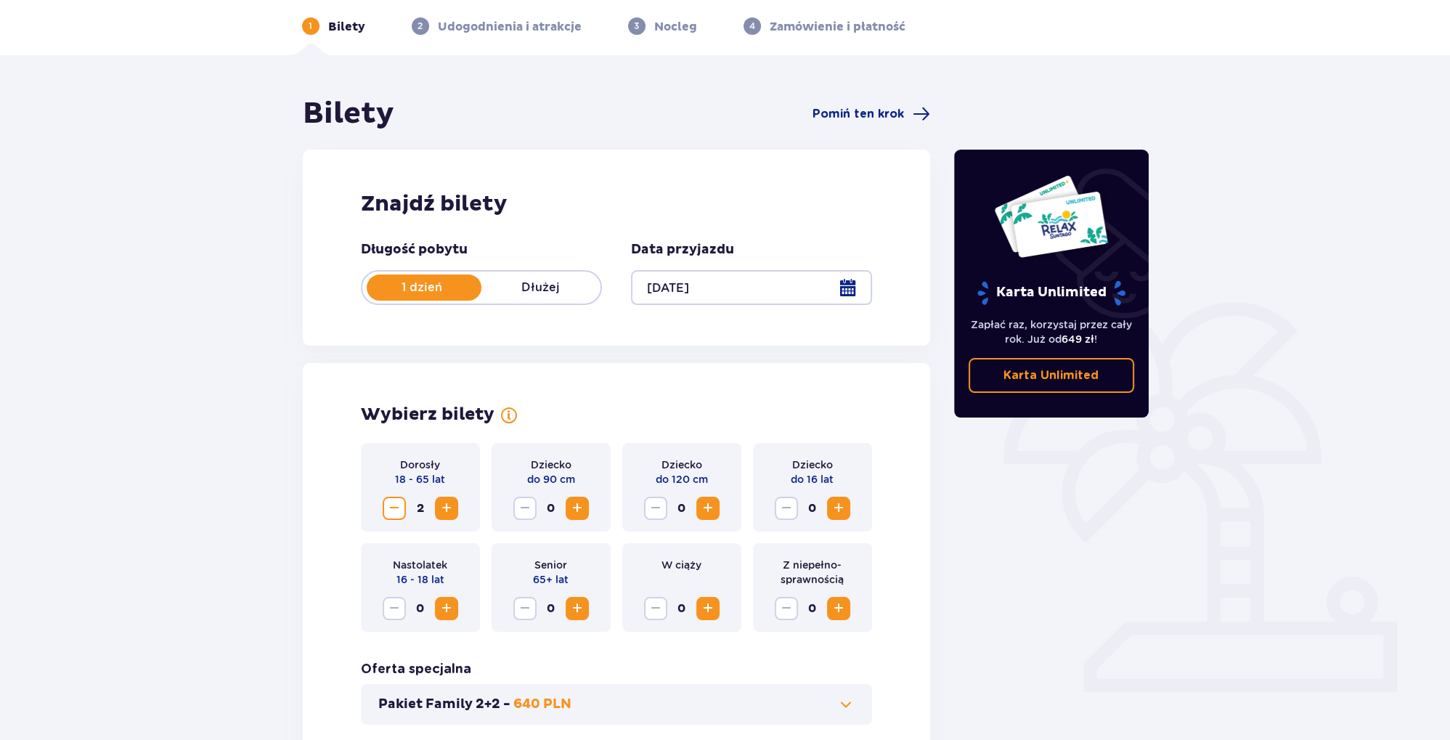
scroll to position [0, 0]
